Goal: Transaction & Acquisition: Download file/media

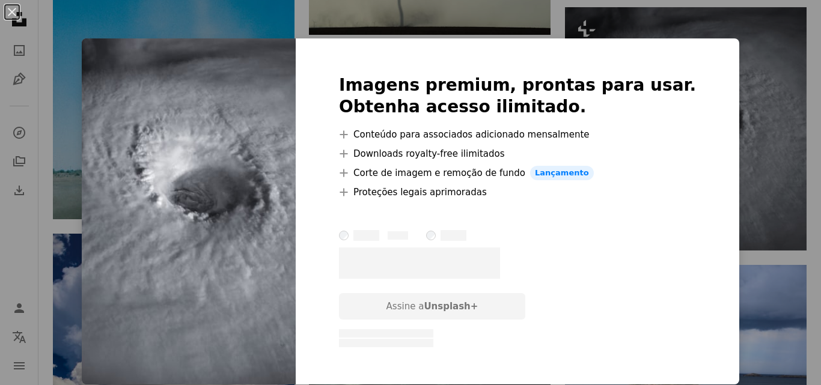
scroll to position [1142, 0]
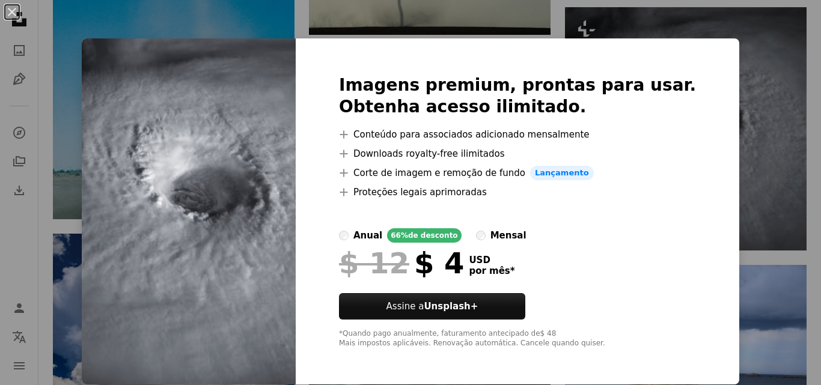
drag, startPoint x: 693, startPoint y: 59, endPoint x: 685, endPoint y: 61, distance: 8.2
click at [689, 59] on div "Imagens premium, prontas para usar. Obtenha acesso ilimitado. A plus sign Conte…" at bounding box center [517, 211] width 443 height 346
click at [680, 55] on div "Imagens premium, prontas para usar. Obtenha acesso ilimitado. A plus sign Conte…" at bounding box center [517, 211] width 443 height 346
click at [752, 112] on div "An X shape Imagens premium, prontas para usar. Obtenha acesso ilimitado. A plus…" at bounding box center [410, 192] width 821 height 385
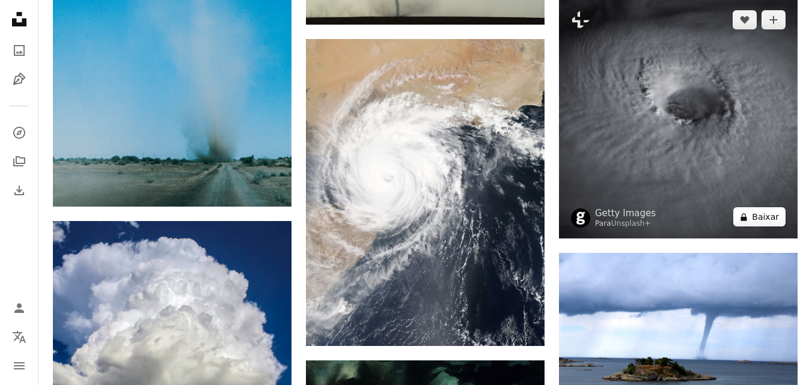
click at [758, 217] on button "A lock Baixar" at bounding box center [759, 216] width 52 height 19
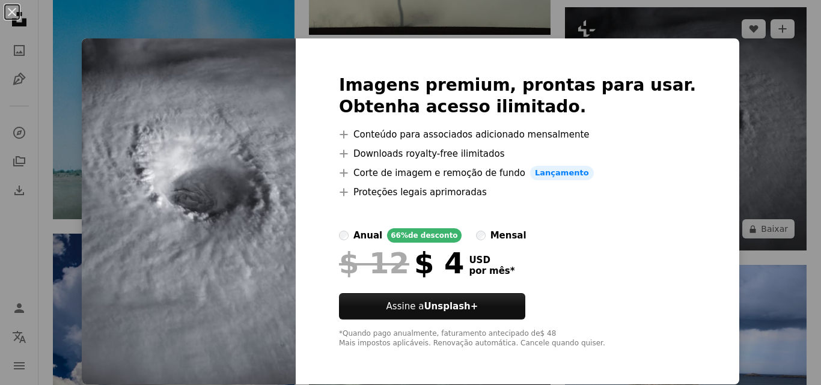
drag, startPoint x: 772, startPoint y: 184, endPoint x: 752, endPoint y: 178, distance: 20.7
click at [771, 183] on div "An X shape Imagens premium, prontas para usar. Obtenha acesso ilimitado. A plus…" at bounding box center [410, 192] width 821 height 385
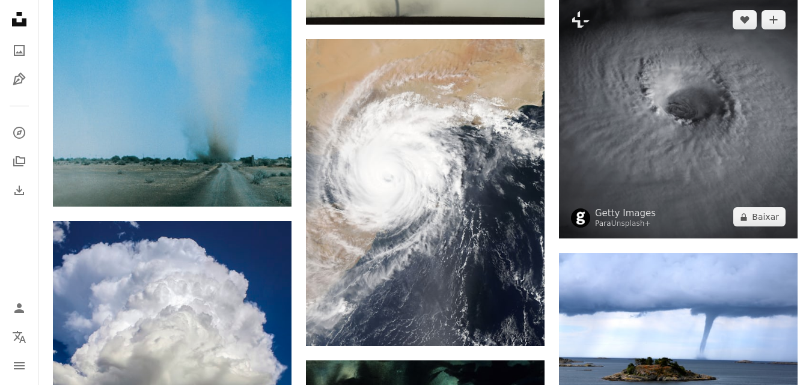
click at [742, 174] on img at bounding box center [678, 118] width 239 height 240
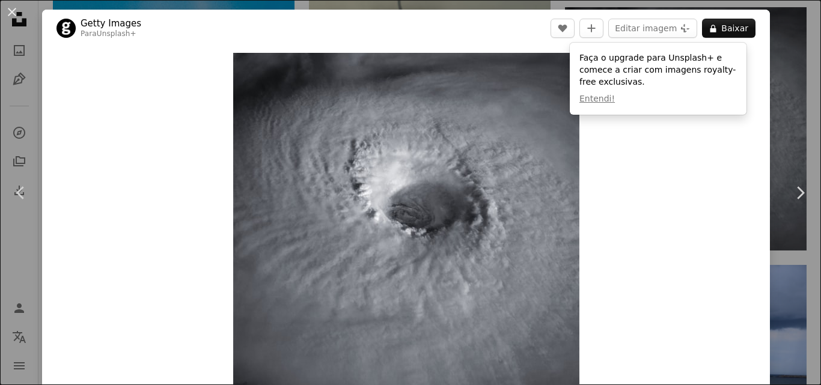
click at [686, 168] on div "Zoom in" at bounding box center [406, 227] width 728 height 361
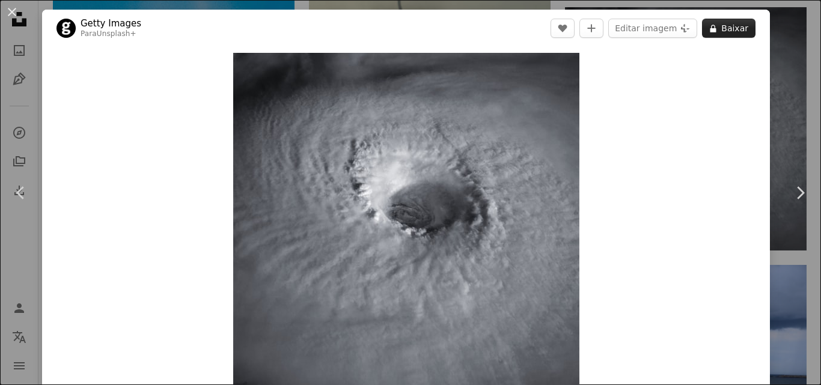
click at [722, 28] on button "A lock Baixar" at bounding box center [728, 28] width 53 height 19
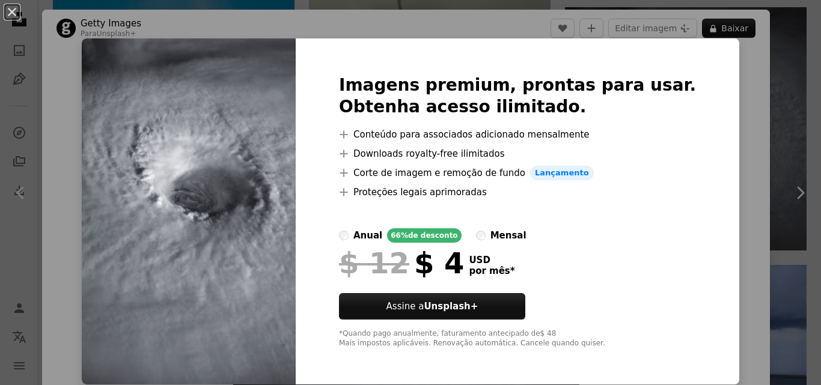
click at [743, 91] on div "An X shape Imagens premium, prontas para usar. Obtenha acesso ilimitado. A plus…" at bounding box center [410, 192] width 821 height 385
